Goal: Navigation & Orientation: Find specific page/section

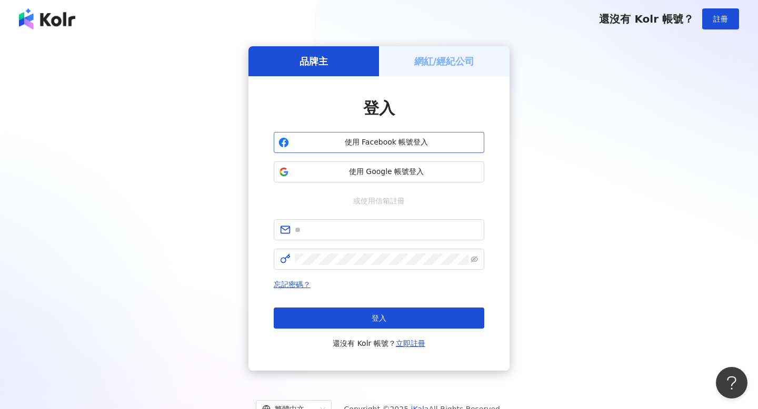
click at [332, 139] on span "使用 Facebook 帳號登入" at bounding box center [386, 142] width 186 height 11
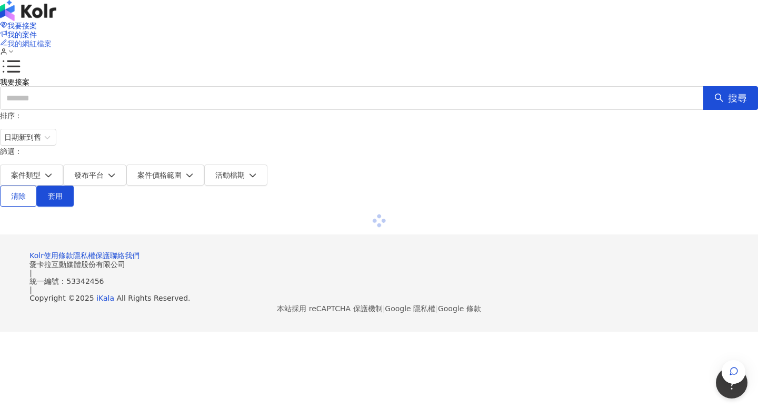
click at [52, 39] on span "我的網紅檔案" at bounding box center [29, 43] width 44 height 8
